Goal: Task Accomplishment & Management: Manage account settings

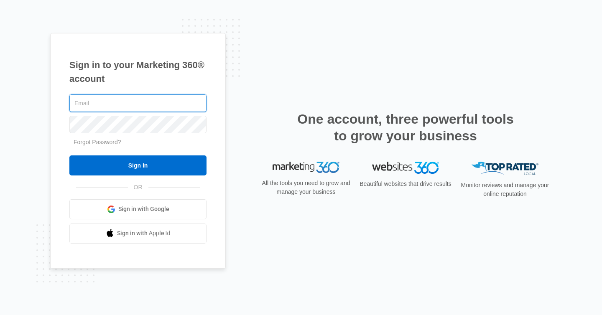
paste input "[PERSON_NAME] <[EMAIL_ADDRESS][DOMAIN_NAME]>"
drag, startPoint x: 121, startPoint y: 102, endPoint x: 48, endPoint y: 102, distance: 72.3
click at [48, 102] on div "Sign in to your Marketing 360® account [PERSON_NAME] <[EMAIL_ADDRESS][DOMAIN_NA…" at bounding box center [301, 157] width 602 height 315
click at [181, 105] on input "[EMAIL_ADDRESS][DOMAIN_NAME]>" at bounding box center [137, 103] width 137 height 18
type input "[EMAIL_ADDRESS][DOMAIN_NAME]"
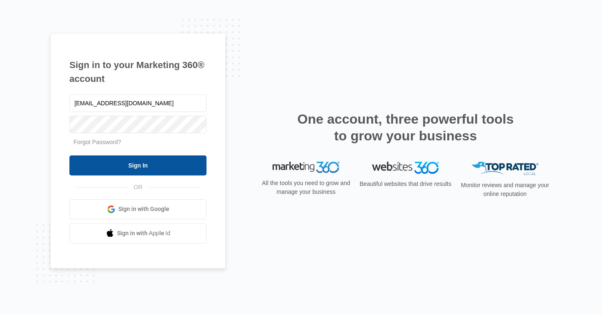
click at [130, 166] on input "Sign In" at bounding box center [137, 166] width 137 height 20
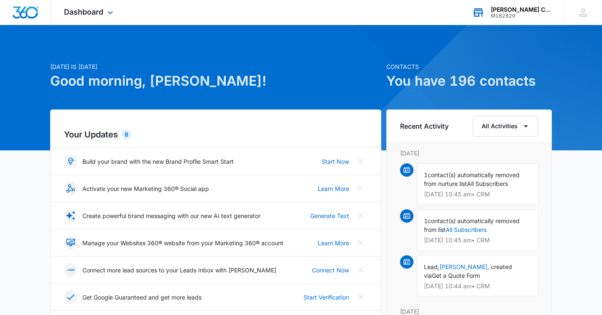
click at [519, 15] on div "M182829" at bounding box center [521, 16] width 61 height 6
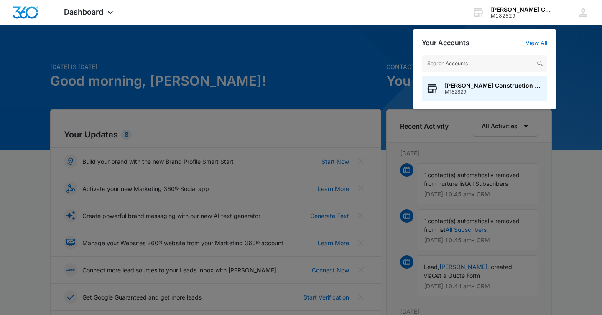
click at [335, 73] on div at bounding box center [301, 157] width 602 height 315
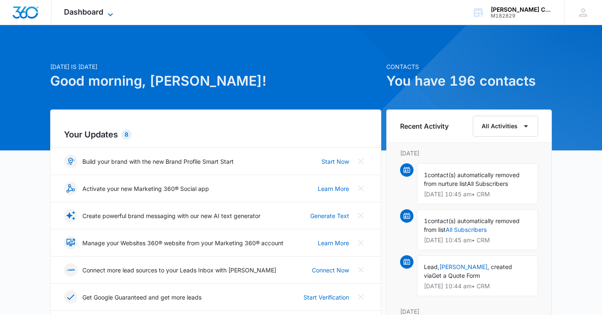
click at [96, 14] on span "Dashboard" at bounding box center [83, 12] width 39 height 9
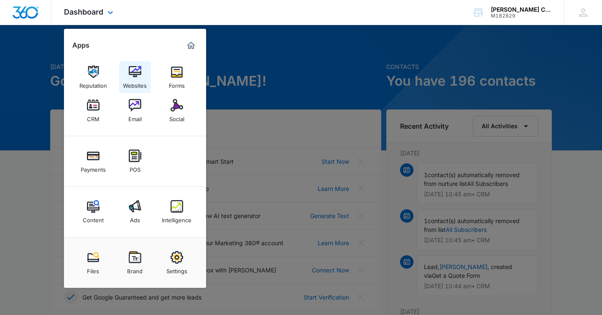
click at [143, 77] on link "Websites" at bounding box center [135, 77] width 32 height 32
